Goal: Use online tool/utility

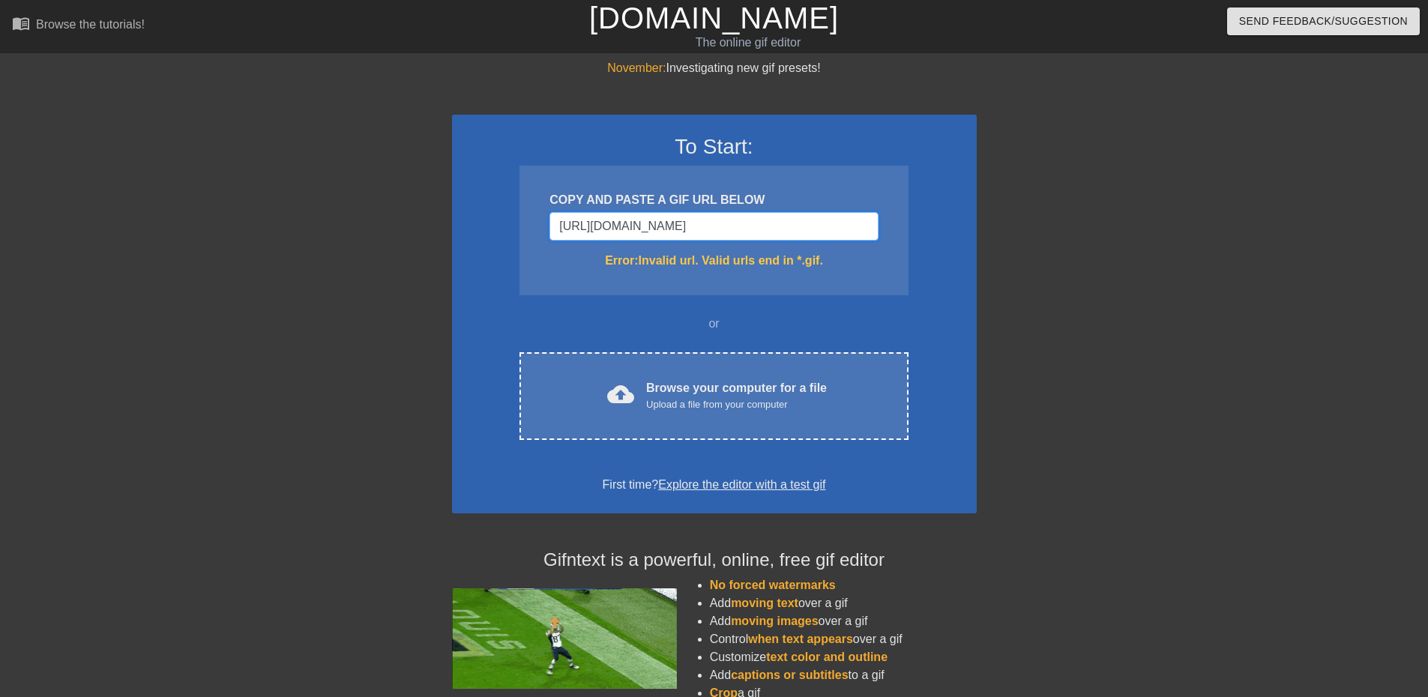
click at [722, 230] on input "[URL][DOMAIN_NAME]" at bounding box center [713, 226] width 328 height 28
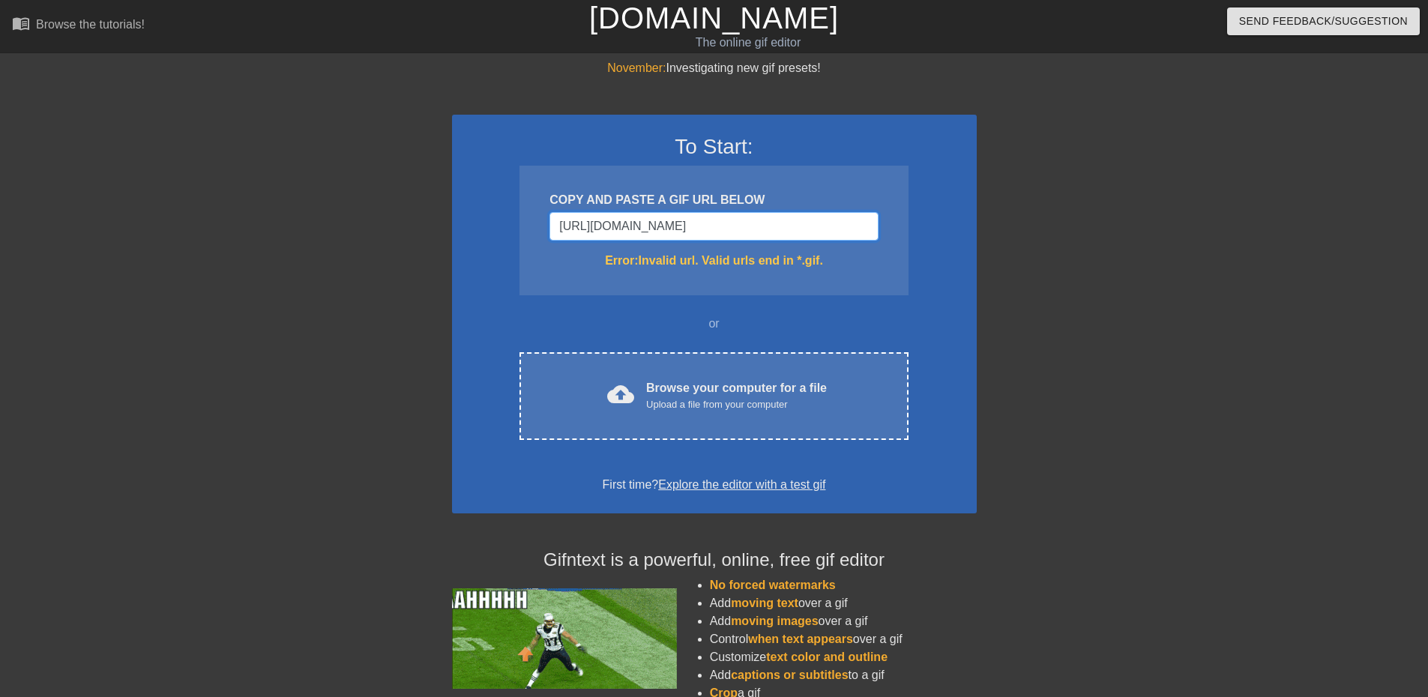
click at [722, 230] on input "[URL][DOMAIN_NAME]" at bounding box center [713, 226] width 328 height 28
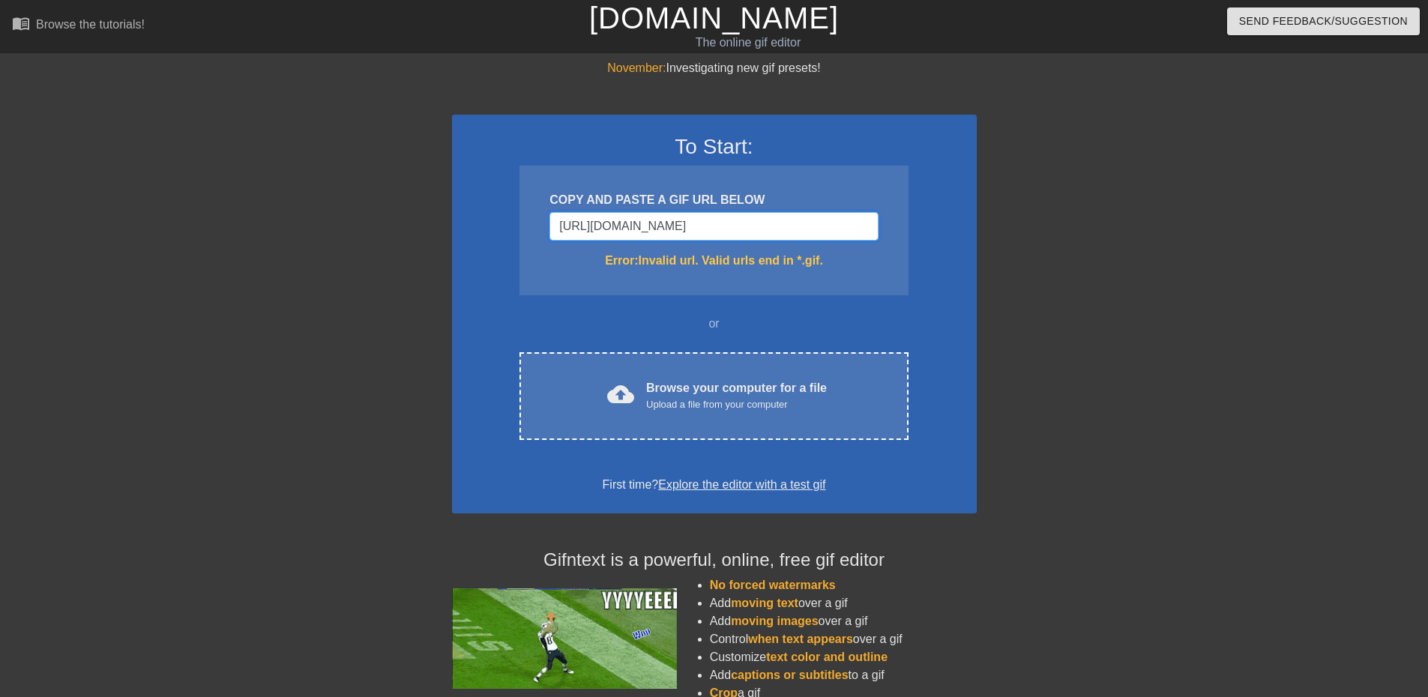
click at [722, 230] on input "[URL][DOMAIN_NAME]" at bounding box center [713, 226] width 328 height 28
paste input "[DOMAIN_NAME][URL][DOMAIN_NAME]"
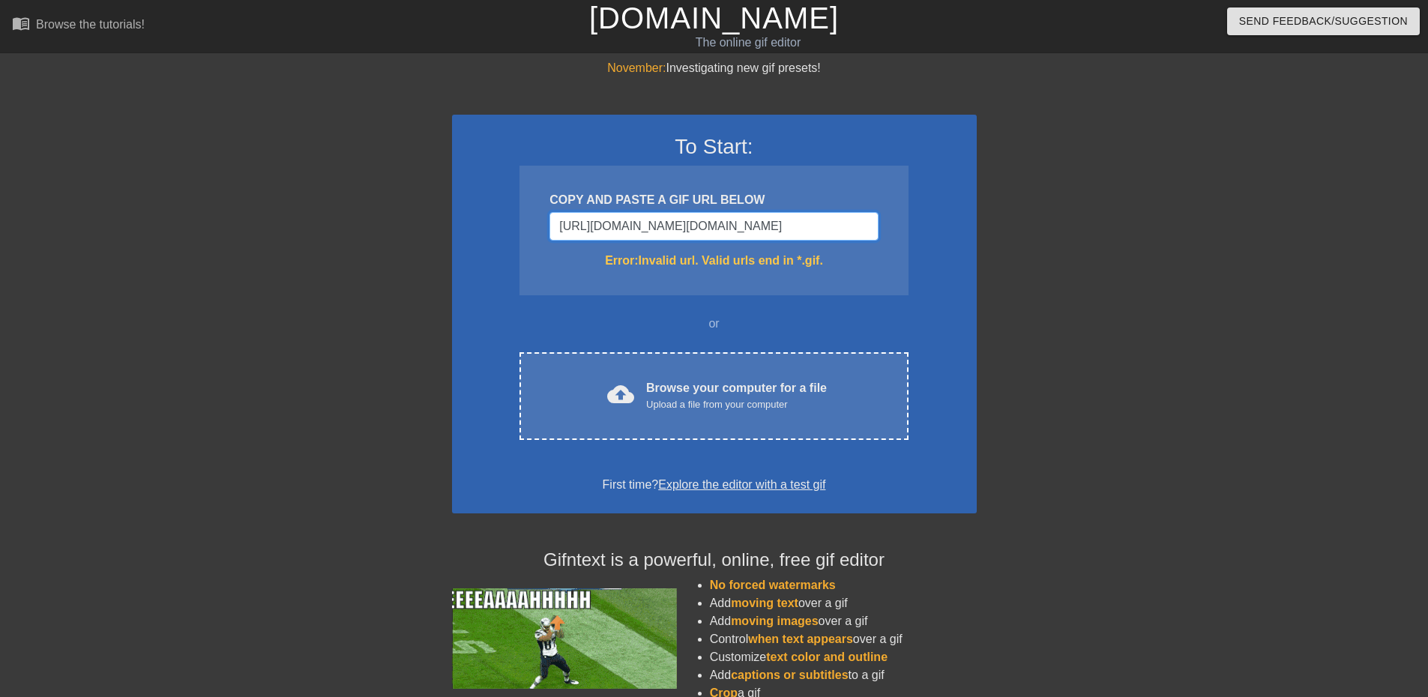
scroll to position [0, 1204]
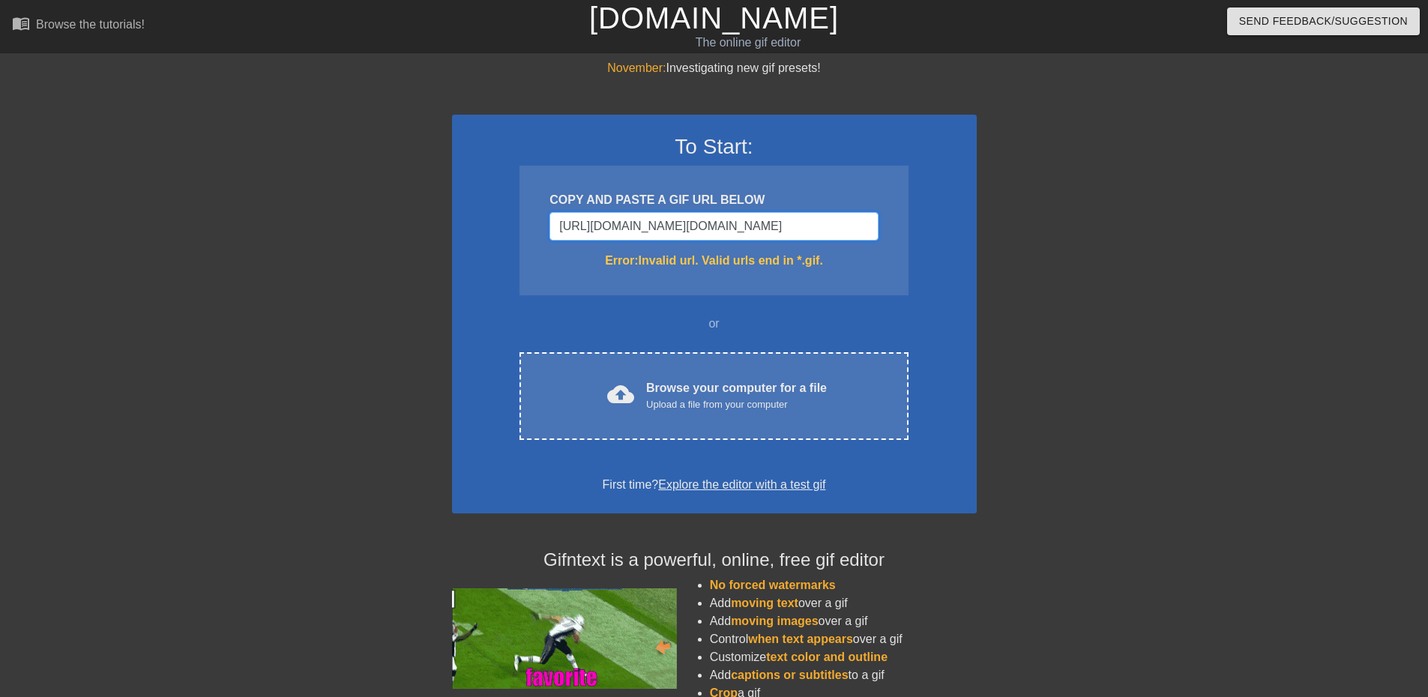
type input "[URL][DOMAIN_NAME][DOMAIN_NAME]"
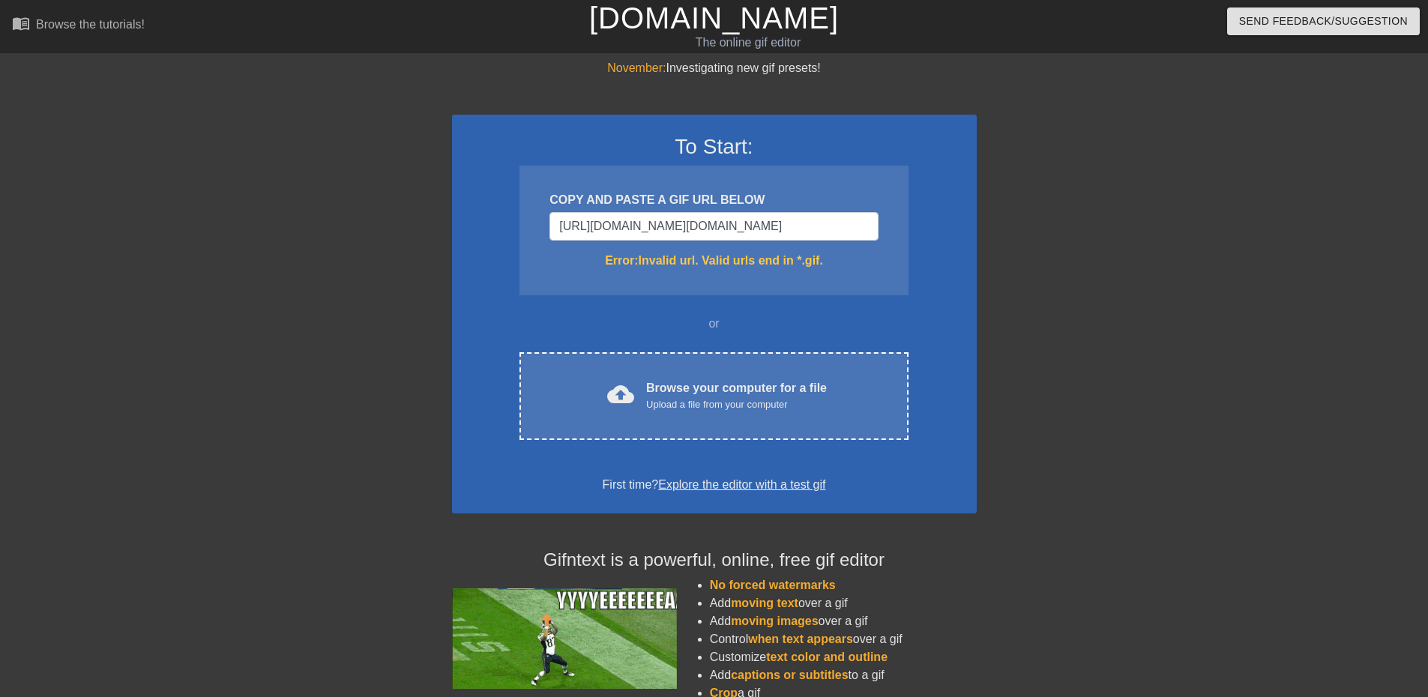
click at [857, 280] on div "COPY AND PASTE A GIF URL BELOW [URL][DOMAIN_NAME][DOMAIN_NAME] Error: Invalid u…" at bounding box center [713, 231] width 388 height 130
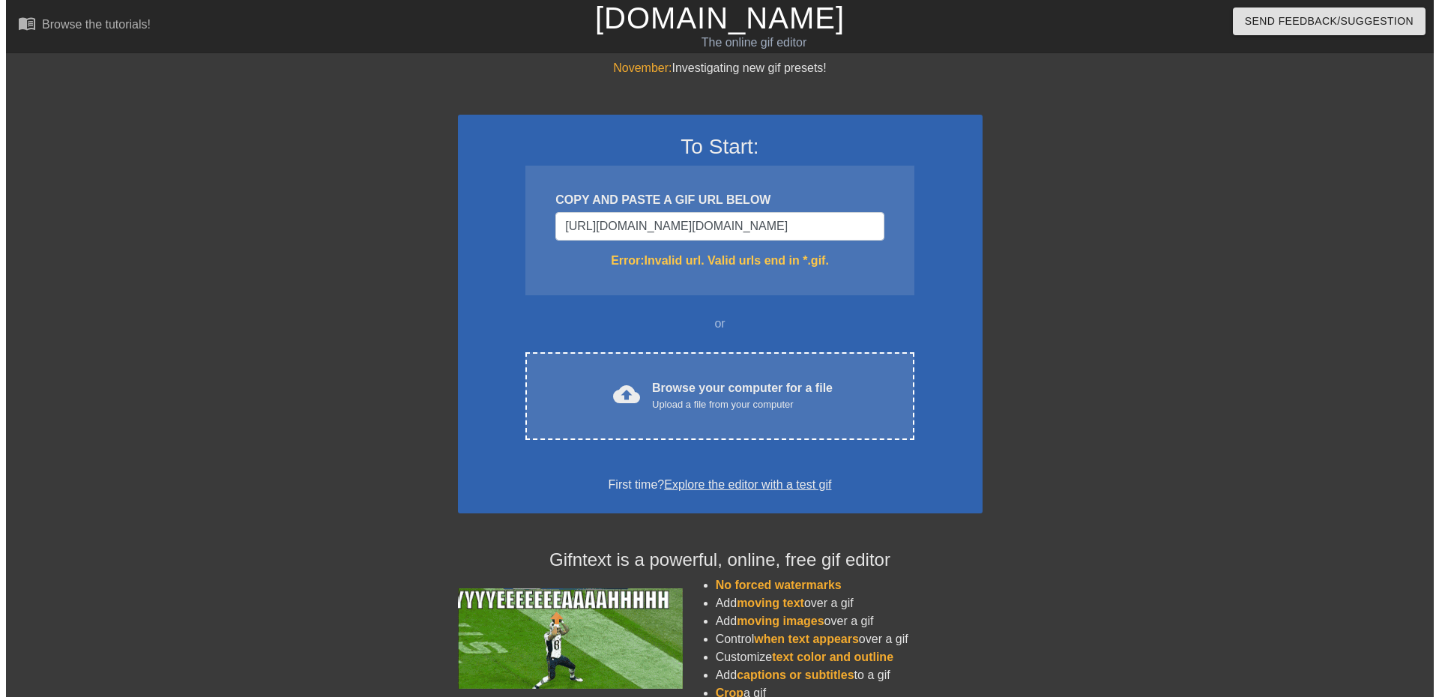
scroll to position [0, 0]
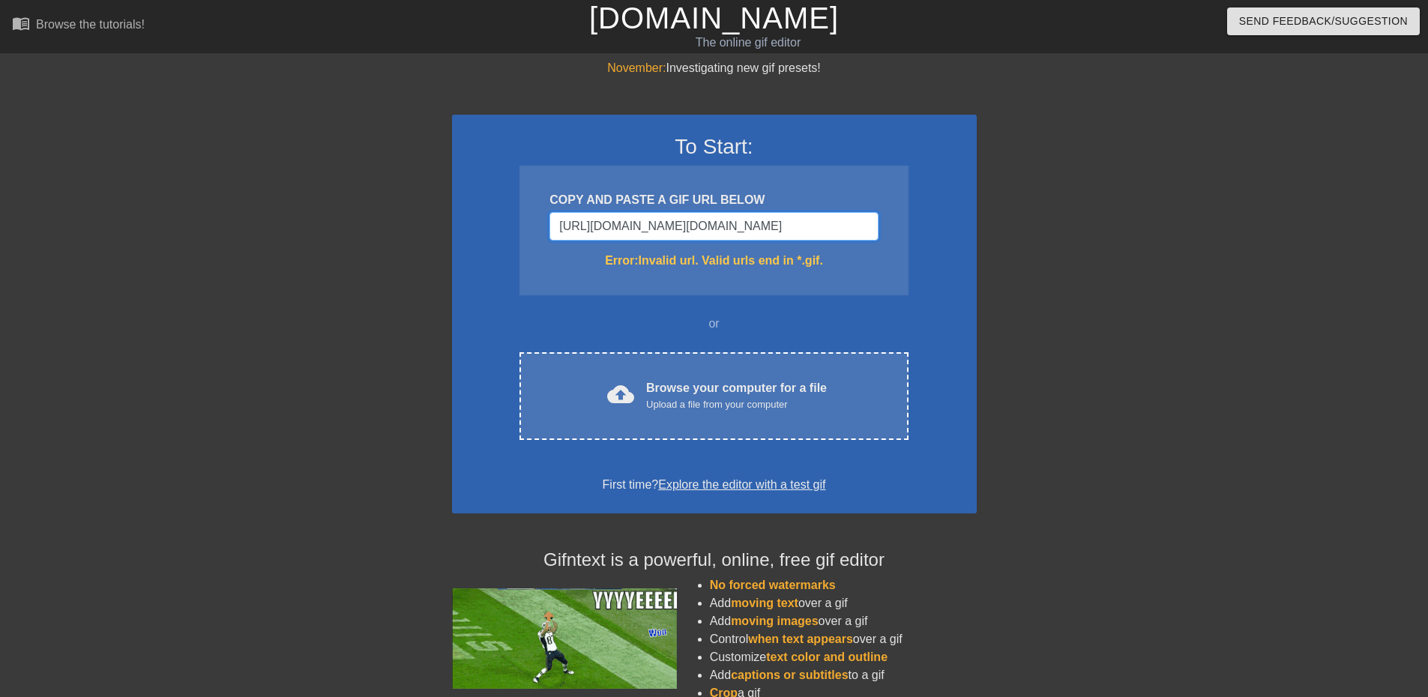
click at [785, 220] on input "[URL][DOMAIN_NAME][DOMAIN_NAME]" at bounding box center [713, 226] width 328 height 28
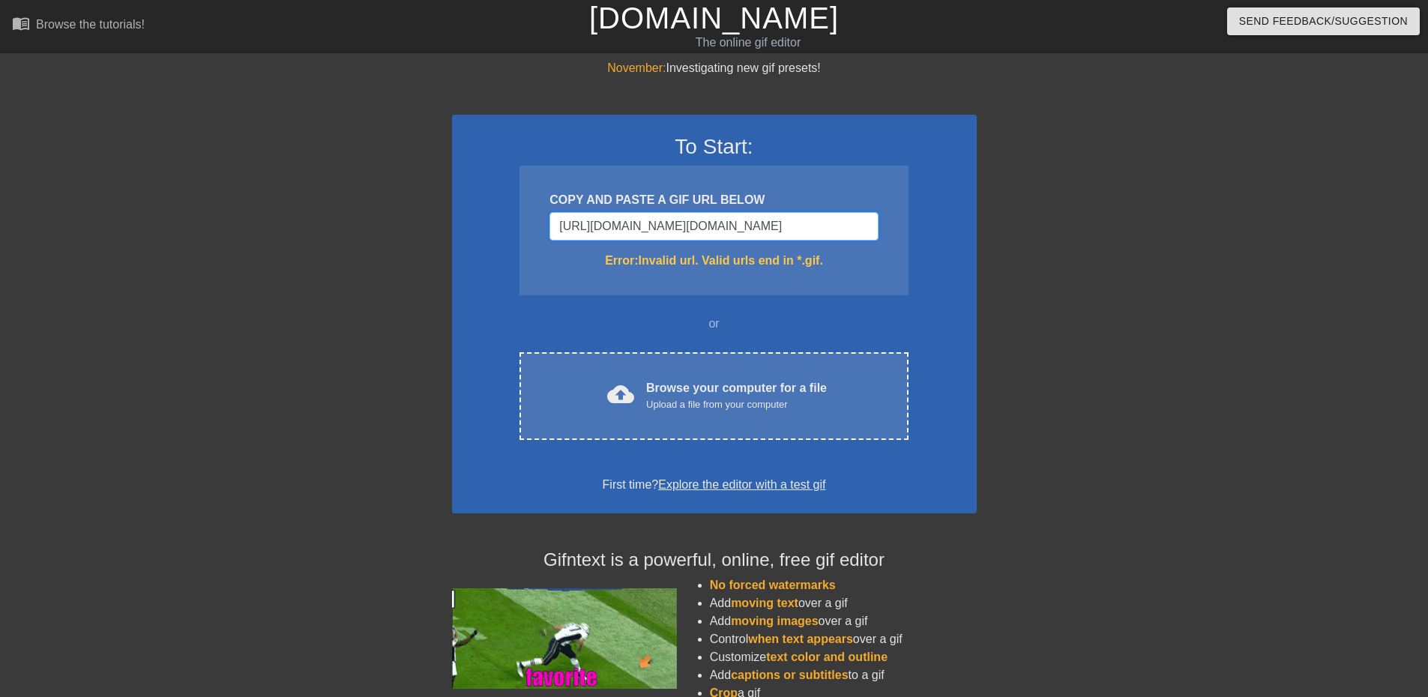
click at [785, 220] on input "[URL][DOMAIN_NAME][DOMAIN_NAME]" at bounding box center [713, 226] width 328 height 28
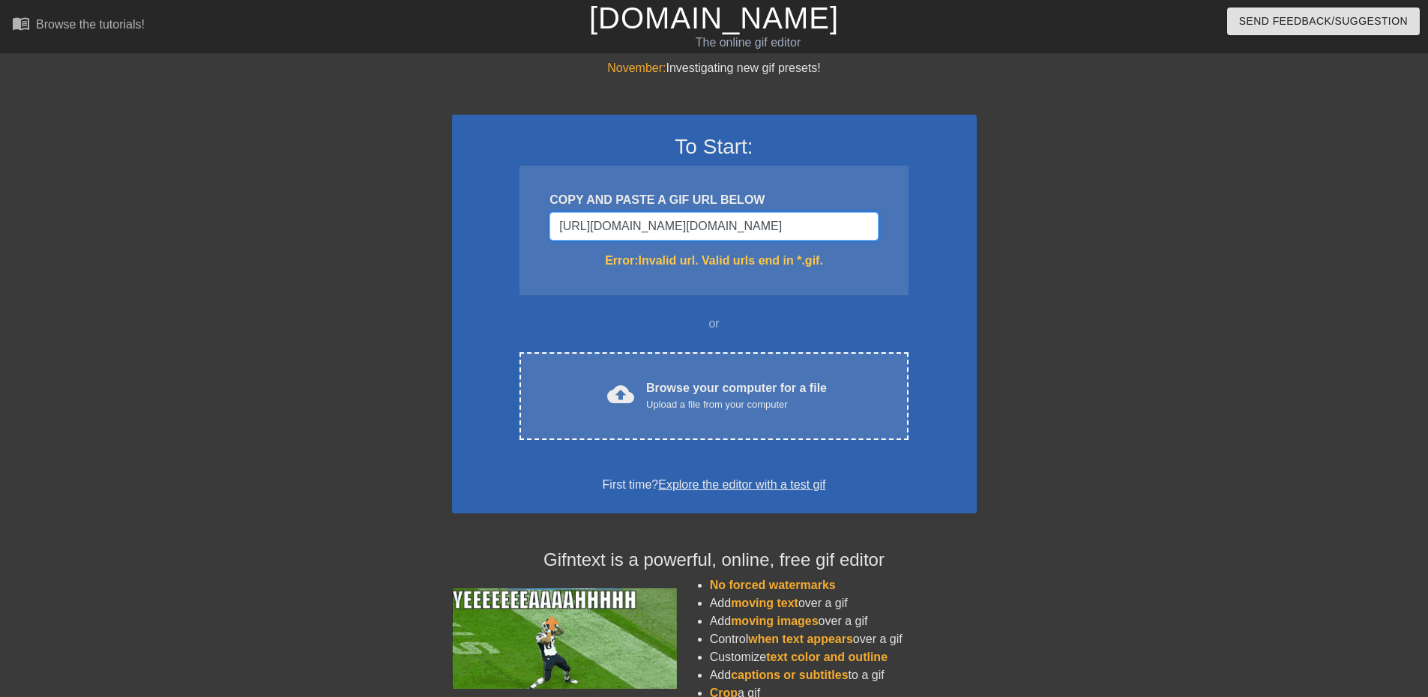
click at [785, 220] on input "[URL][DOMAIN_NAME][DOMAIN_NAME]" at bounding box center [713, 226] width 328 height 28
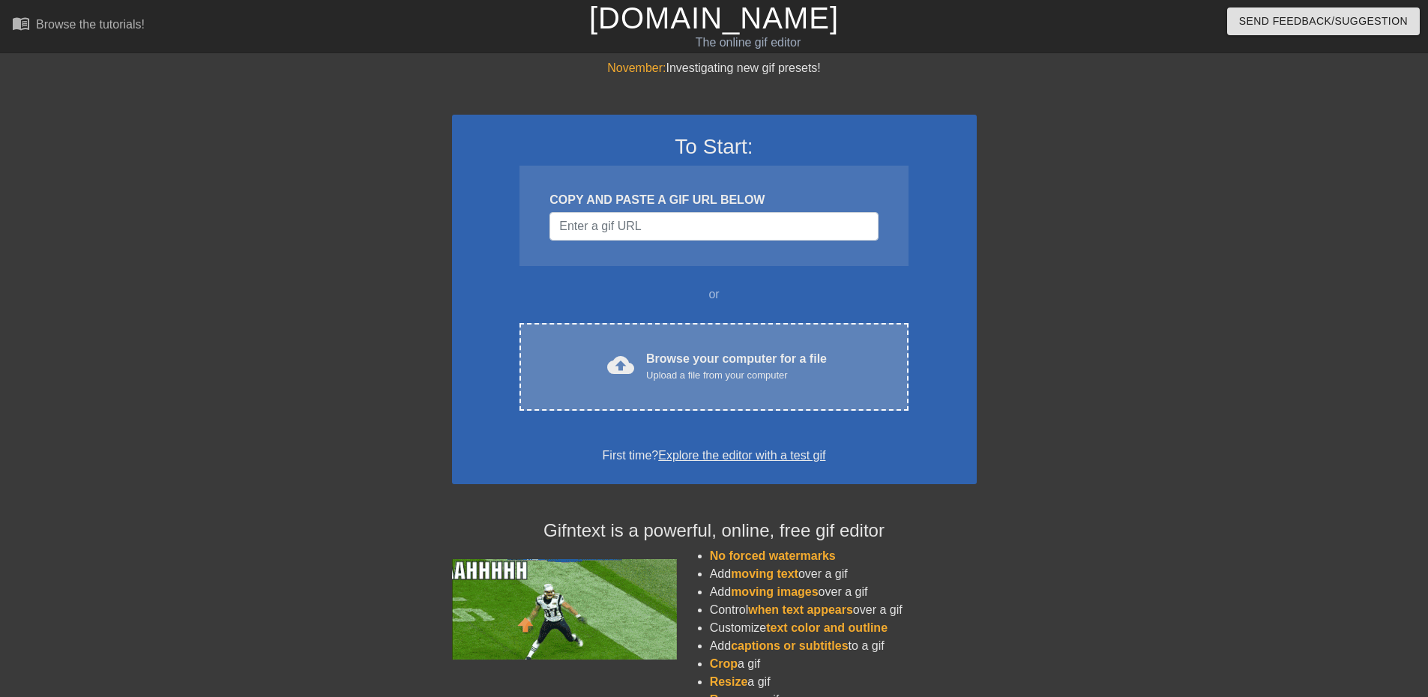
click at [681, 366] on div "Browse your computer for a file Upload a file from your computer" at bounding box center [736, 366] width 181 height 33
